Goal: Ask a question: Seek information or help from site administrators or community

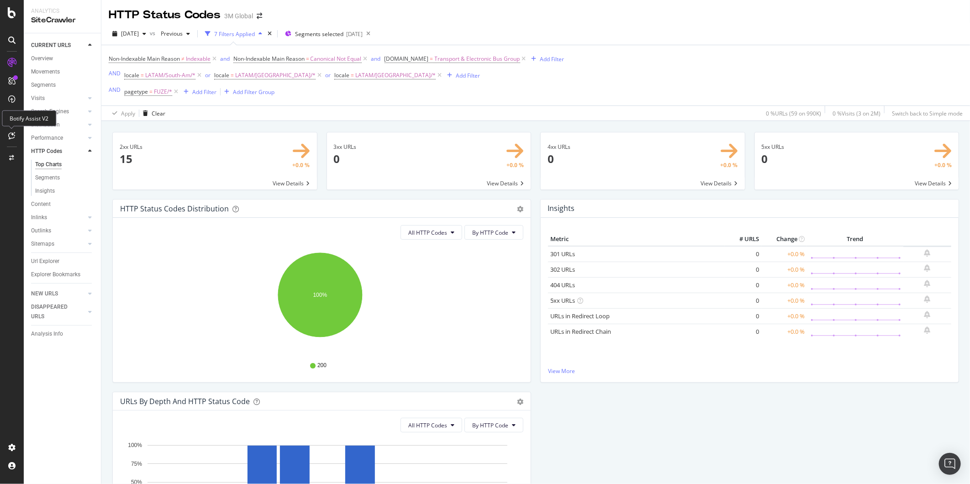
click at [9, 136] on icon at bounding box center [12, 135] width 7 height 7
click at [10, 135] on icon at bounding box center [12, 135] width 7 height 7
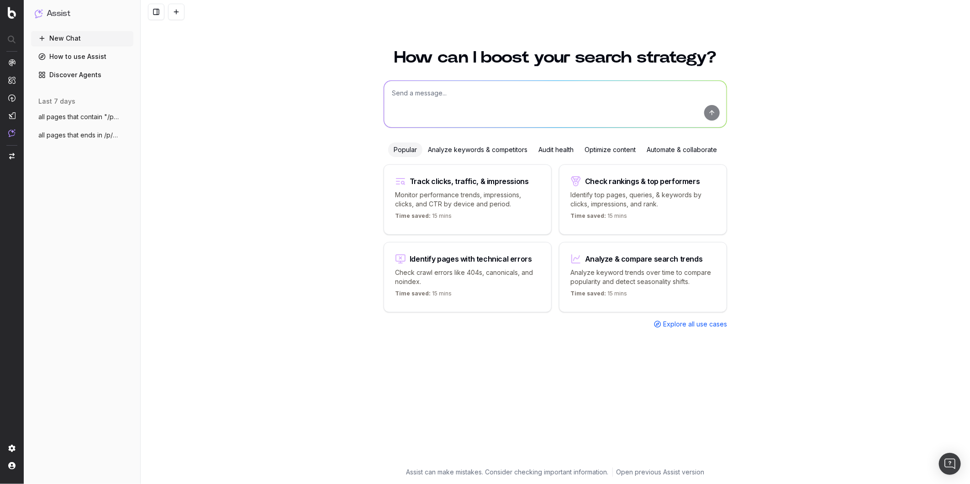
click at [99, 117] on span "all pages that contain "/p/c/materiaux-a" at bounding box center [78, 116] width 80 height 9
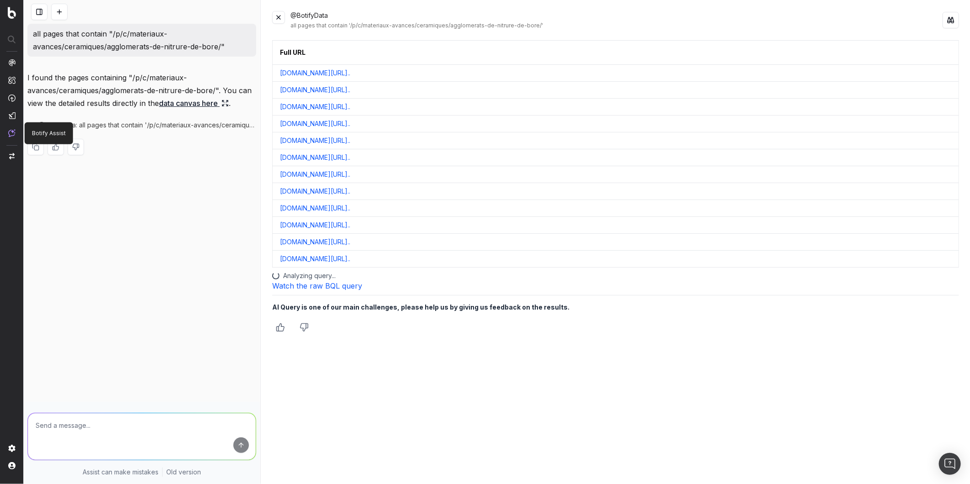
click at [12, 131] on img at bounding box center [11, 133] width 7 height 8
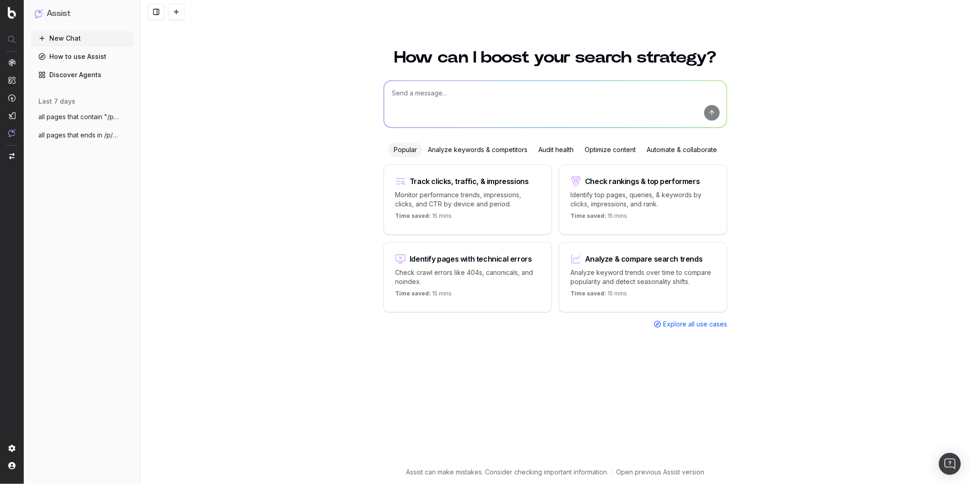
click at [440, 101] on textarea at bounding box center [555, 104] width 343 height 47
paste textarea "/soluciones/eficacia-energetica/"
click at [565, 91] on textarea "all pages that contain /soluciones/eficacia-energetica/ or solucoes" at bounding box center [555, 104] width 343 height 47
click at [601, 92] on textarea "all pages that contain /soluciones/eficacia-energetica/ or /solucoes" at bounding box center [555, 104] width 343 height 47
type textarea "all pages that contain /soluciones/eficacia-energetica/ or /solucoes/eficacia-e…"
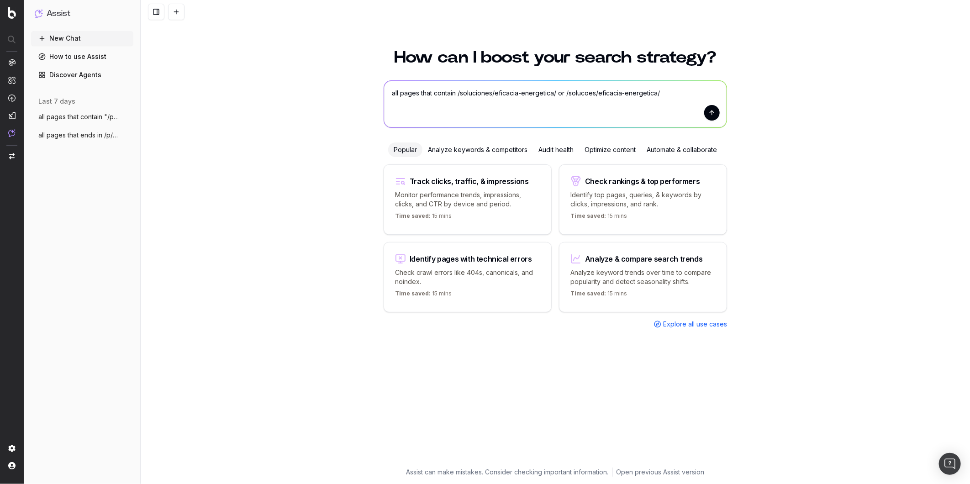
click at [712, 112] on button "submit" at bounding box center [712, 113] width 16 height 16
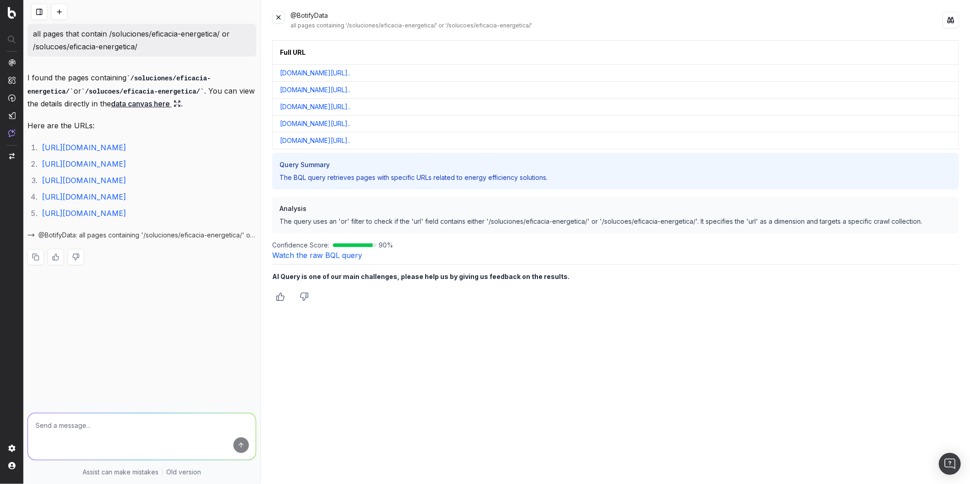
click at [350, 73] on link "www.3m.com.pe/3M/es_PE/gestion-de-instalaciones-la/solucione..." at bounding box center [315, 73] width 70 height 9
